Goal: Task Accomplishment & Management: Use online tool/utility

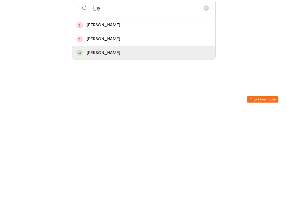
type input "Le"
click at [108, 135] on div "[PERSON_NAME]" at bounding box center [143, 138] width 135 height 7
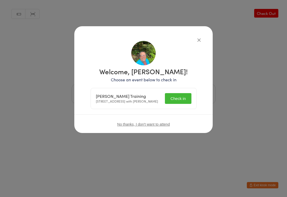
click at [181, 101] on button "Check in" at bounding box center [178, 98] width 26 height 11
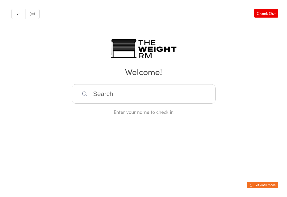
click at [187, 95] on input "search" at bounding box center [144, 93] width 144 height 19
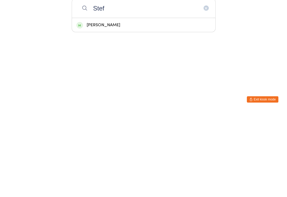
type input "Stef"
click at [132, 104] on div "[PERSON_NAME]" at bounding box center [143, 111] width 143 height 14
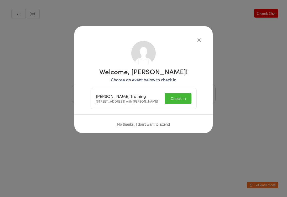
click at [182, 99] on button "Check in" at bounding box center [178, 98] width 26 height 11
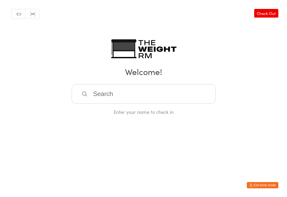
click at [102, 94] on input "search" at bounding box center [144, 93] width 144 height 19
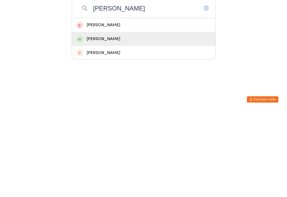
type input "[PERSON_NAME]"
click at [95, 121] on div "[PERSON_NAME]" at bounding box center [143, 124] width 135 height 7
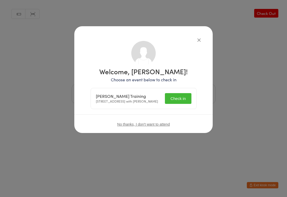
click at [175, 98] on button "Check in" at bounding box center [178, 98] width 26 height 11
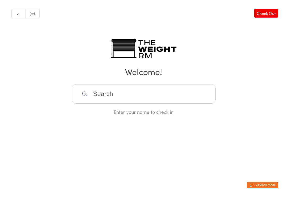
click at [95, 97] on input "search" at bounding box center [144, 93] width 144 height 19
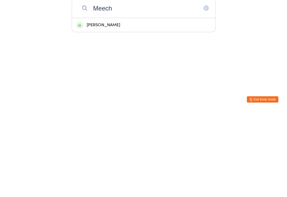
type input "Meech"
click at [105, 107] on div "[PERSON_NAME]" at bounding box center [143, 110] width 135 height 7
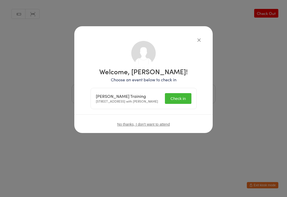
click at [174, 99] on button "Check in" at bounding box center [178, 98] width 26 height 11
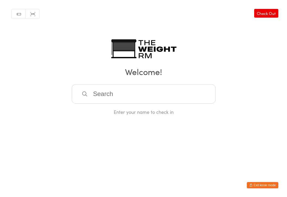
click at [96, 94] on input "search" at bounding box center [144, 93] width 144 height 19
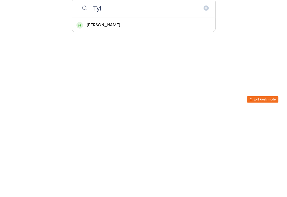
type input "Tyl"
click at [105, 107] on div "[PERSON_NAME]" at bounding box center [143, 110] width 135 height 7
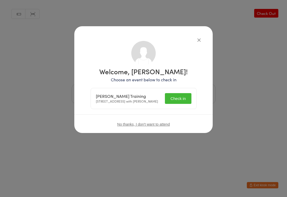
click at [176, 102] on button "Check in" at bounding box center [178, 98] width 26 height 11
